Goal: Task Accomplishment & Management: Complete application form

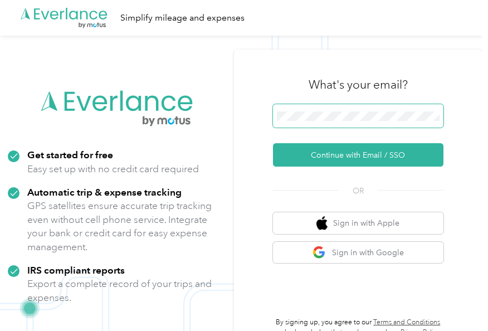
click at [388, 124] on span at bounding box center [358, 115] width 171 height 23
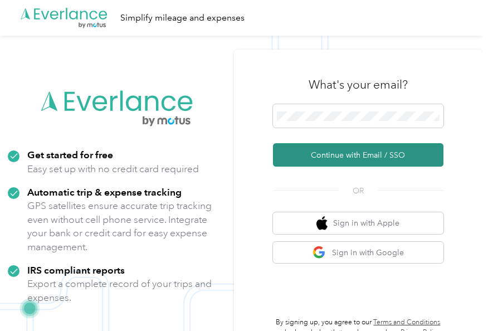
click at [384, 155] on button "Continue with Email / SSO" at bounding box center [358, 154] width 171 height 23
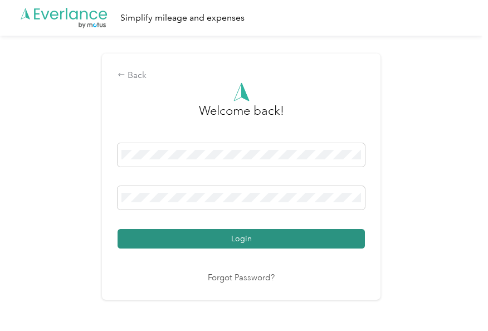
click at [278, 233] on button "Login" at bounding box center [242, 239] width 248 height 20
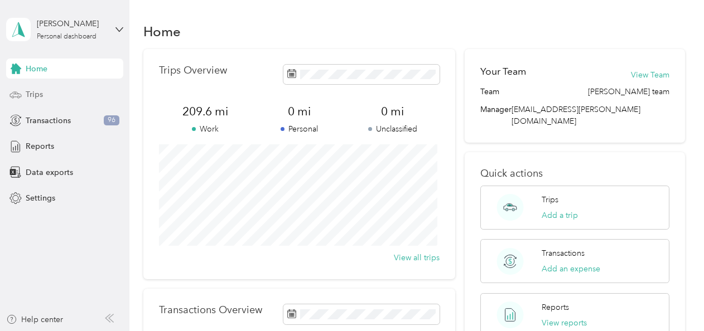
click at [30, 97] on span "Trips" at bounding box center [34, 95] width 17 height 12
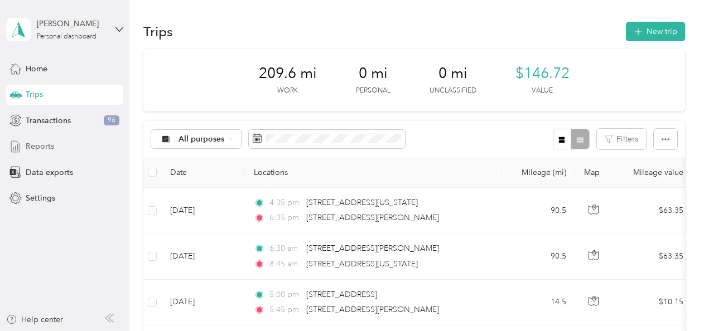
click at [41, 141] on span "Reports" at bounding box center [40, 146] width 28 height 12
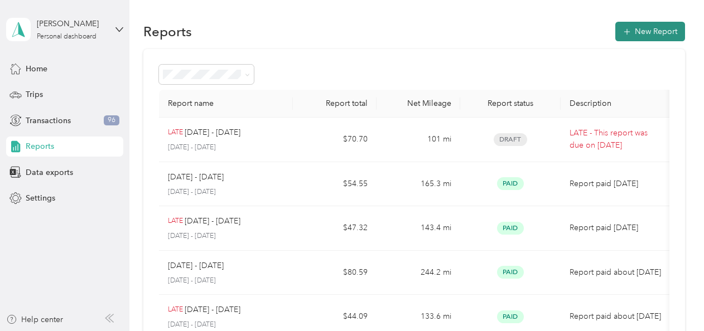
click at [488, 27] on button "New Report" at bounding box center [650, 32] width 70 height 20
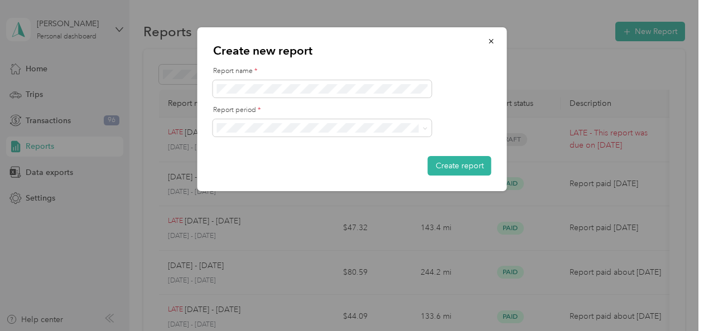
click at [399, 66] on label "Report name *" at bounding box center [352, 71] width 278 height 10
click at [346, 162] on div "[DATE] - [DATE]" at bounding box center [322, 167] width 203 height 12
click at [450, 159] on button "Create report" at bounding box center [460, 166] width 64 height 20
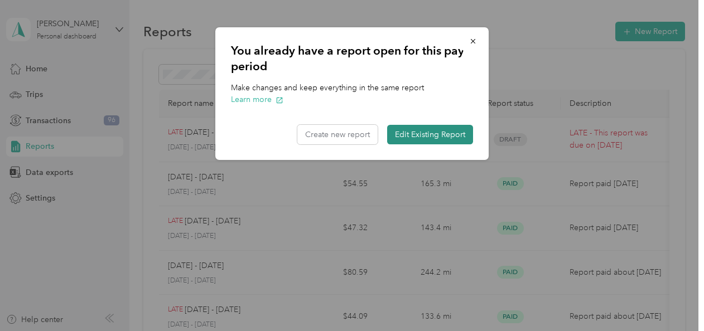
click at [430, 137] on button "Edit Existing Report" at bounding box center [430, 135] width 86 height 20
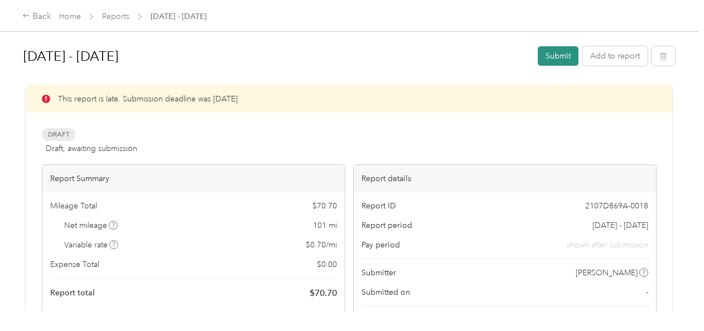
click at [488, 54] on button "Submit" at bounding box center [557, 56] width 41 height 20
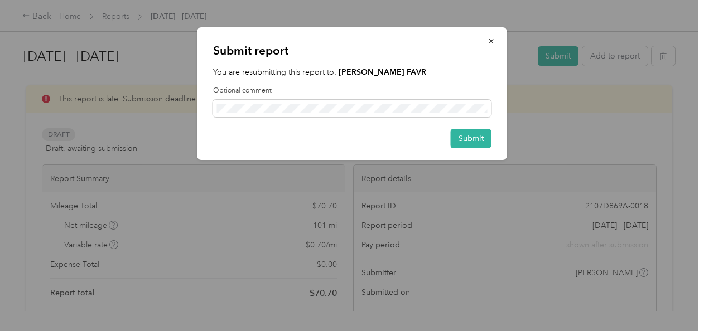
click at [440, 173] on div at bounding box center [352, 165] width 704 height 331
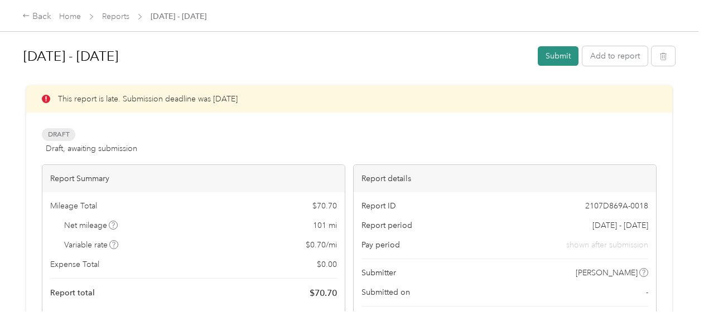
click at [488, 55] on button "Submit" at bounding box center [557, 56] width 41 height 20
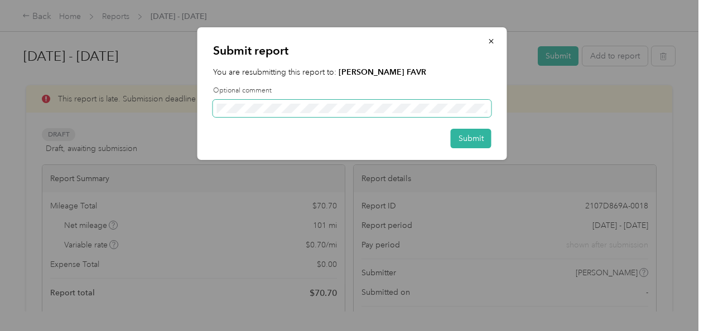
click at [419, 100] on span at bounding box center [352, 109] width 278 height 18
click at [334, 114] on span at bounding box center [352, 109] width 278 height 18
click at [465, 138] on button "Submit" at bounding box center [470, 139] width 41 height 20
